Goal: Navigation & Orientation: Go to known website

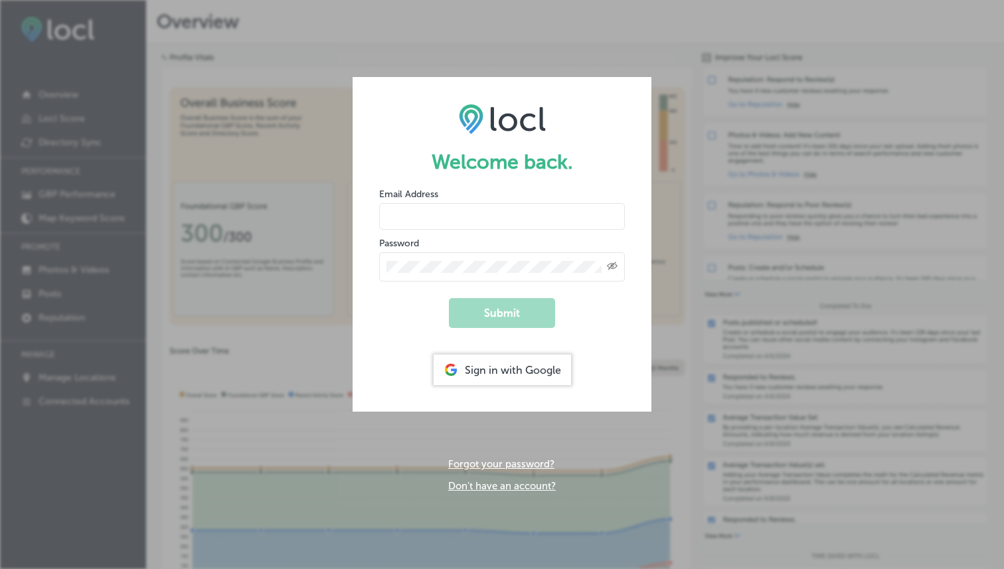
click at [473, 360] on div "Sign in with Google" at bounding box center [501, 369] width 137 height 31
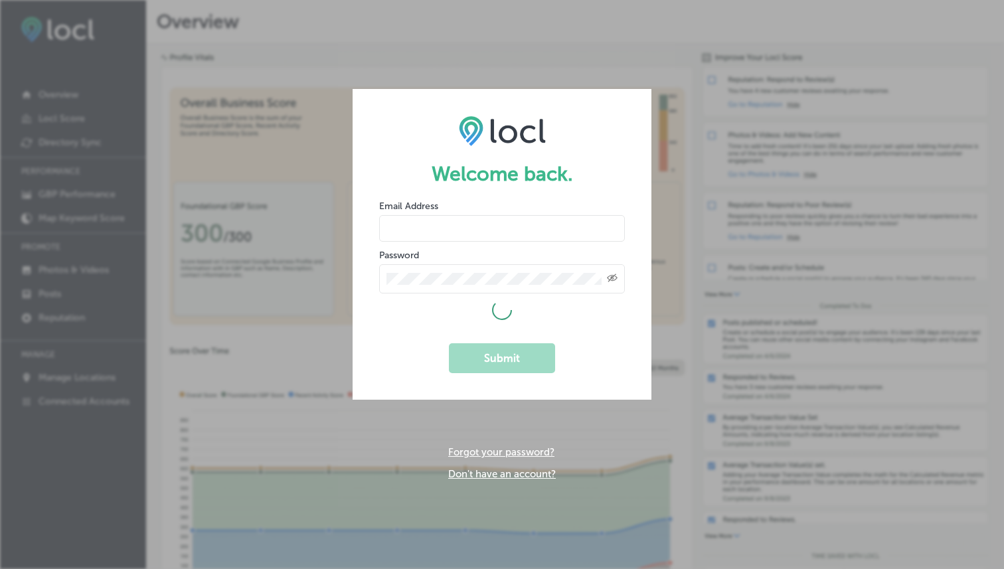
click at [489, 228] on input "email" at bounding box center [502, 228] width 246 height 27
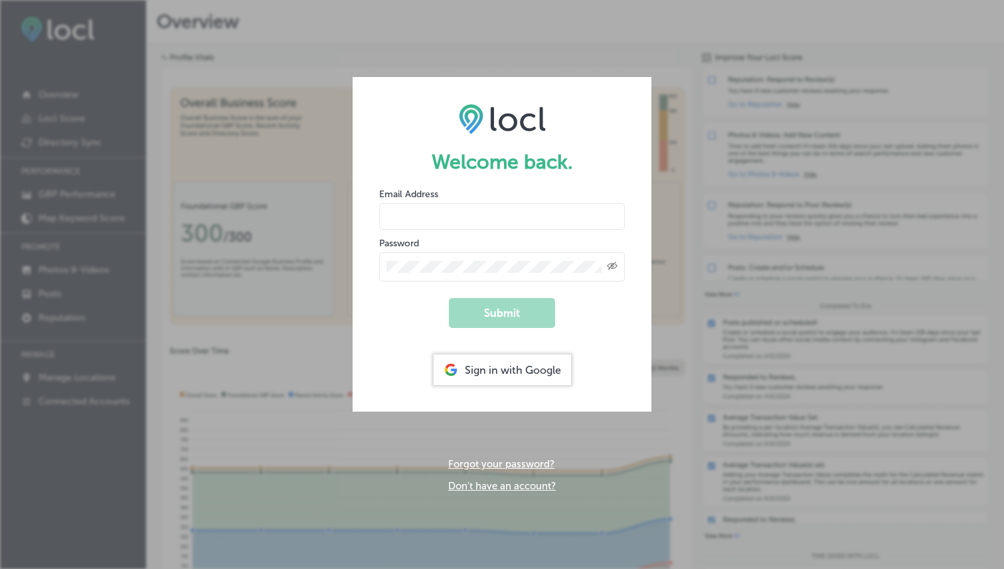
click at [462, 362] on div "Sign in with Google" at bounding box center [501, 369] width 137 height 31
